Goal: Task Accomplishment & Management: Complete application form

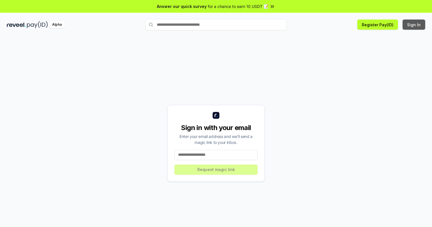
click at [414, 25] on button "Sign In" at bounding box center [413, 25] width 23 height 10
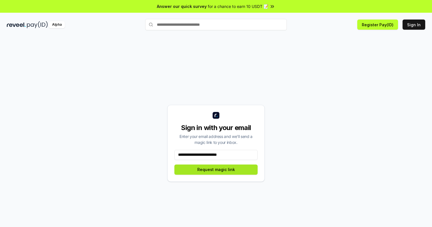
type input "**********"
click at [216, 170] on button "Request magic link" at bounding box center [215, 170] width 83 height 10
